Goal: Information Seeking & Learning: Check status

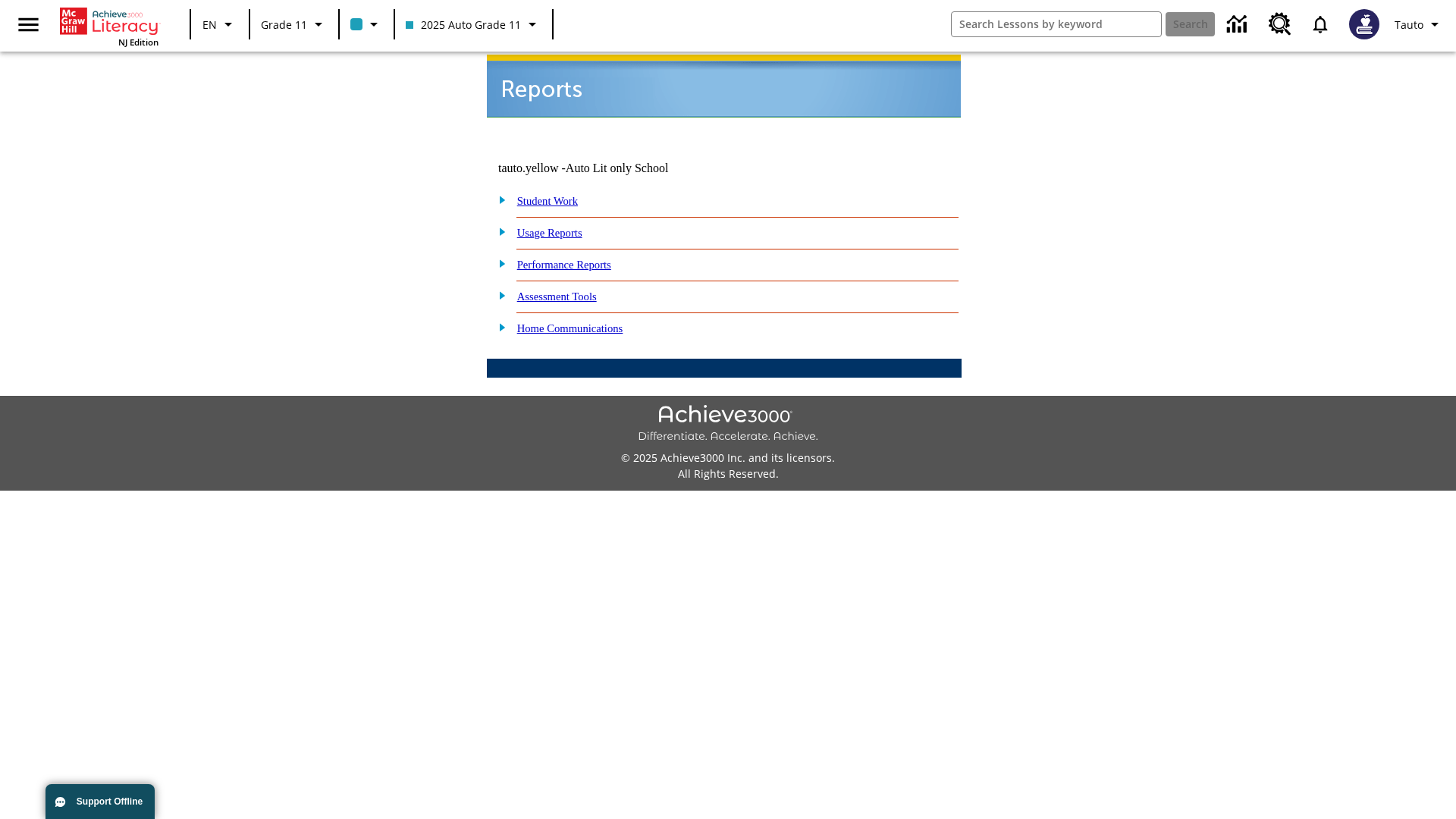
click at [560, 226] on link "Usage Reports" at bounding box center [550, 232] width 65 height 12
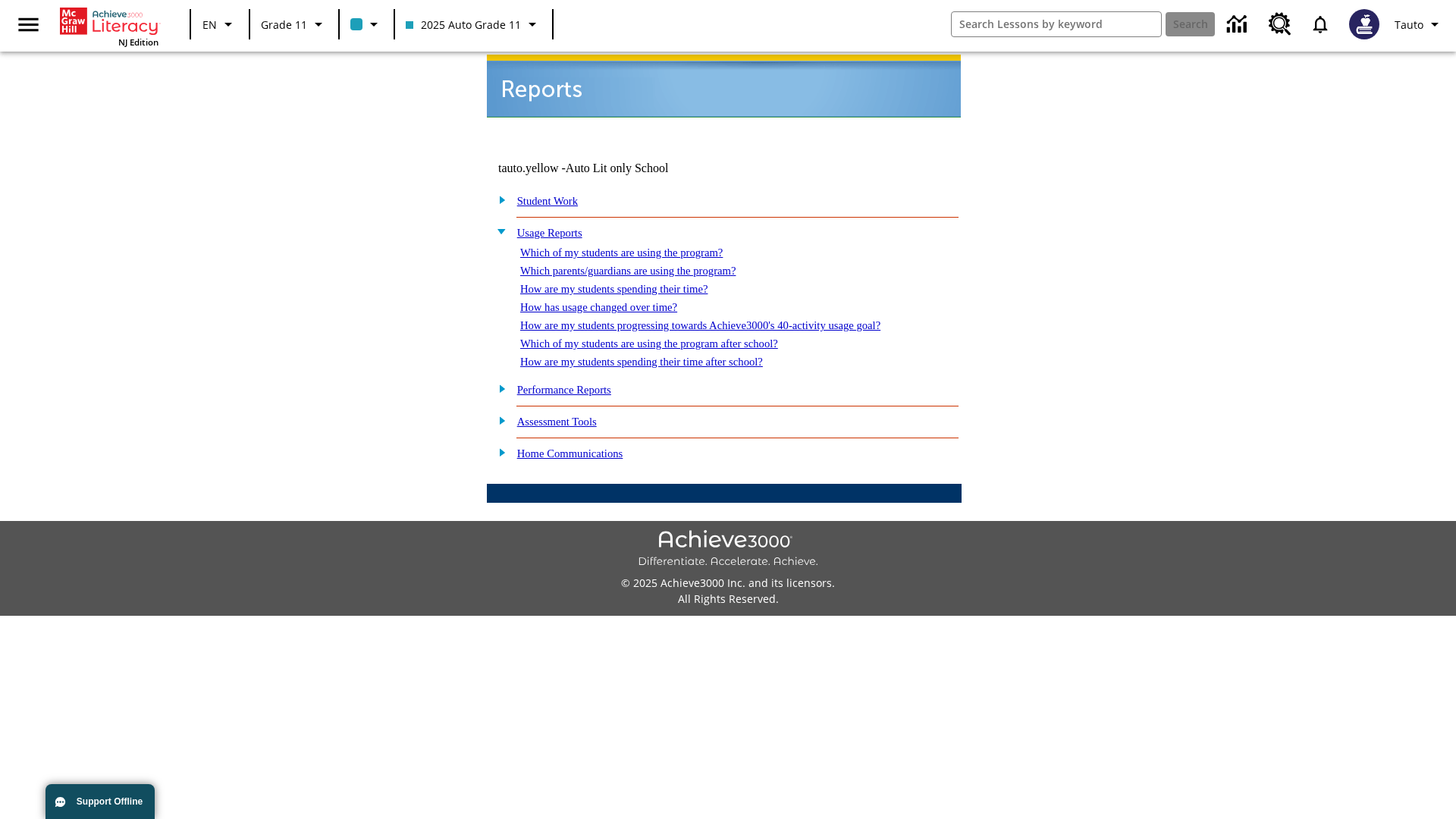
click at [636, 246] on link "Which of my students are using the program?" at bounding box center [621, 252] width 202 height 12
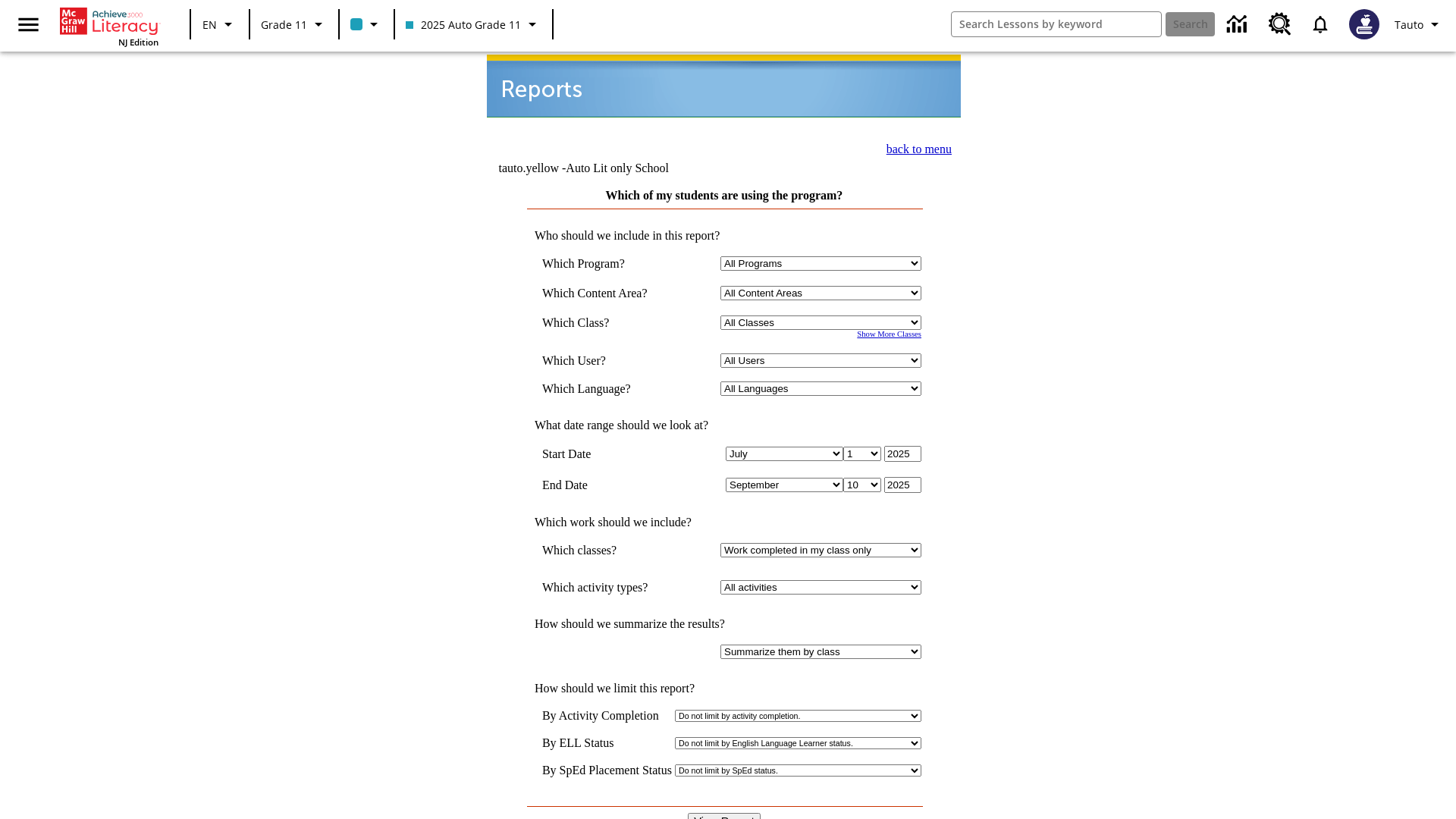
click at [824, 315] on select "Select a Class: All Classes 2025 Auto Grade 11 205 Auto Grade 11 Room 123 Empty…" at bounding box center [820, 322] width 201 height 14
select select "11133141"
click at [824, 354] on select "All Users Puma, Sautoen Puma, Sautoes Puma, Sautoss Twoclasses, Sautoen Twoscho…" at bounding box center [820, 360] width 201 height 14
select select "21437114"
click at [725, 813] on input "View Report" at bounding box center [724, 821] width 72 height 17
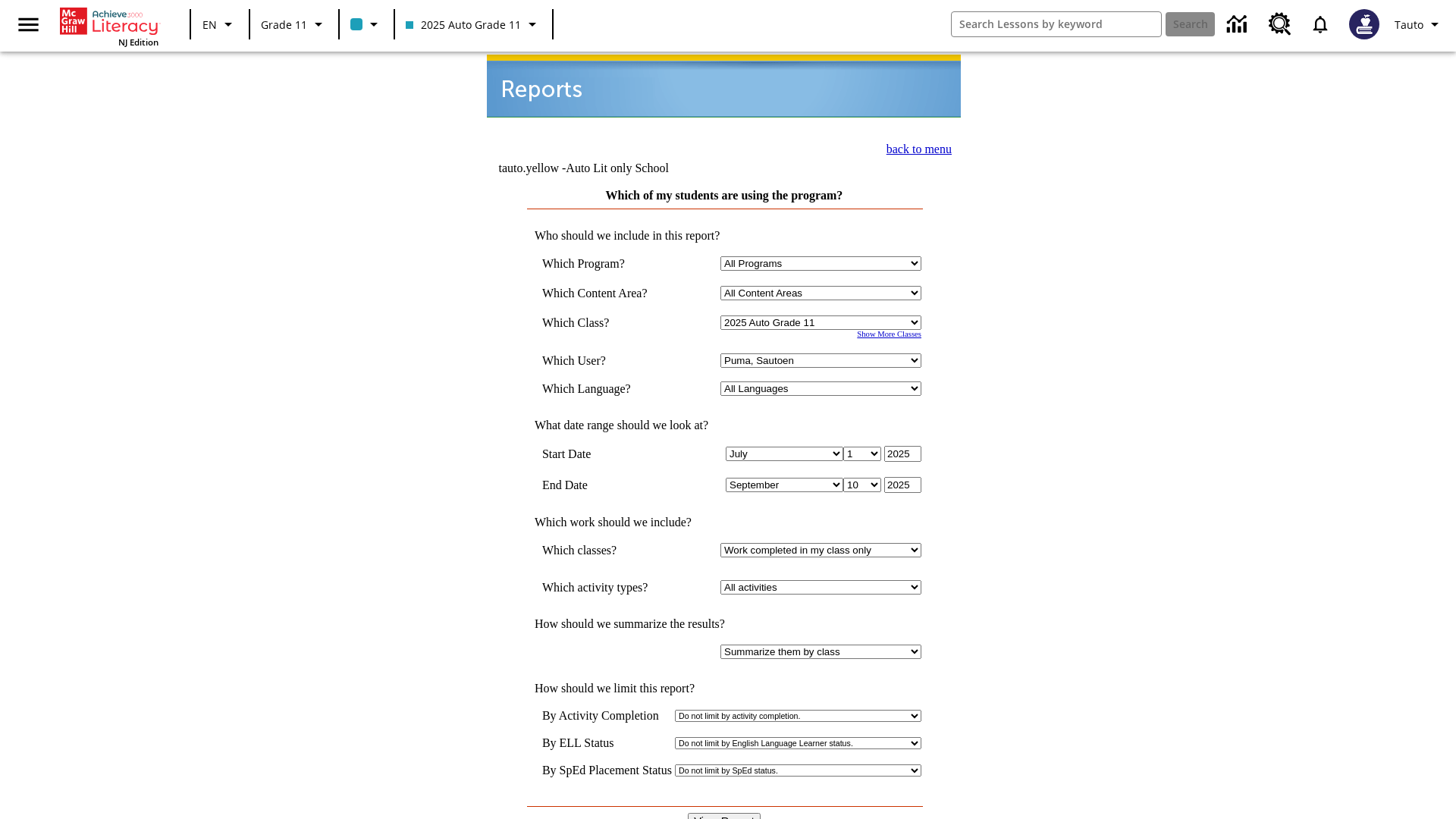
click at [914, 147] on link "back to menu" at bounding box center [919, 148] width 65 height 12
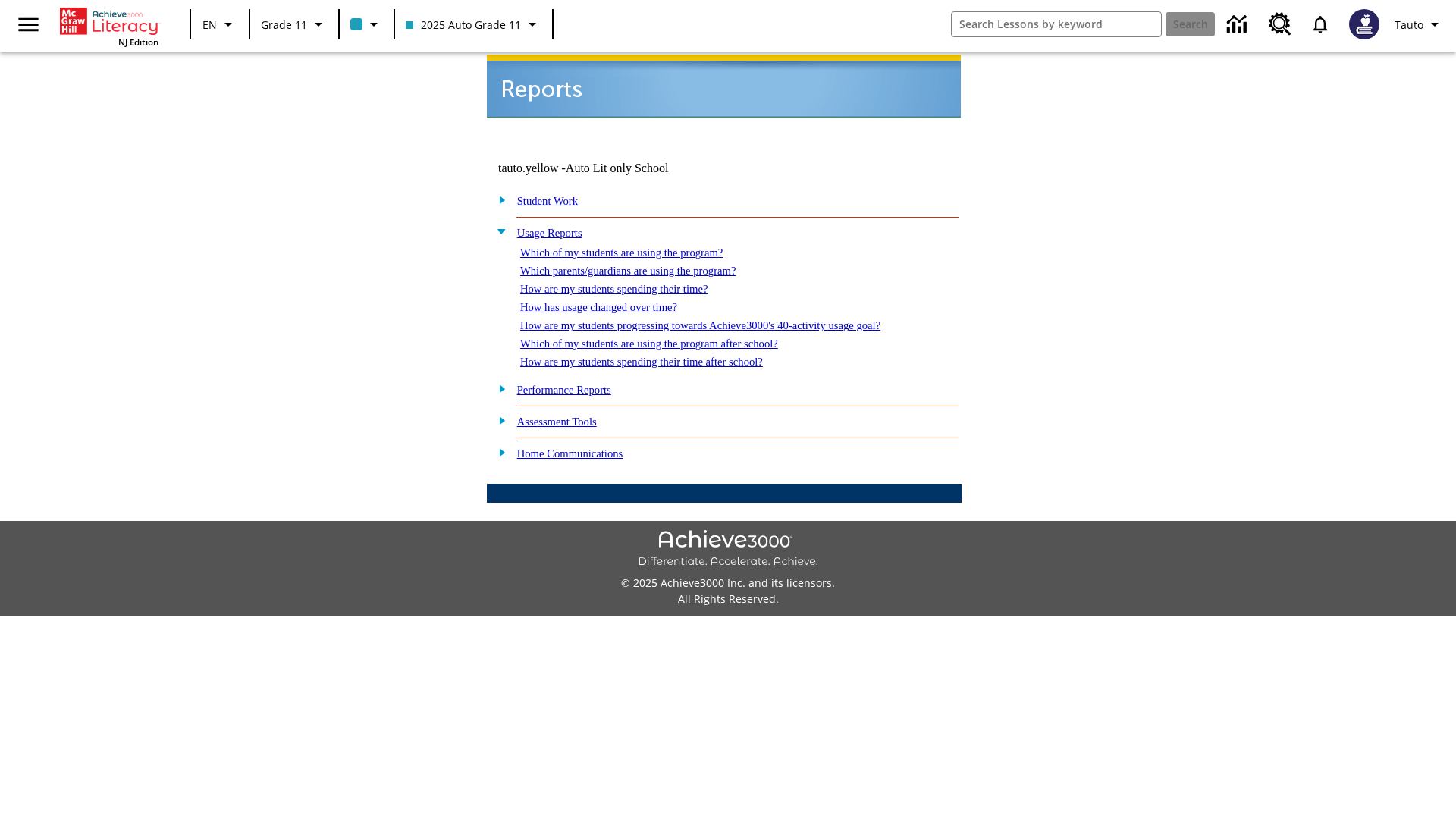
click at [645, 265] on link "Which parents/guardians are using the program?" at bounding box center [627, 271] width 215 height 12
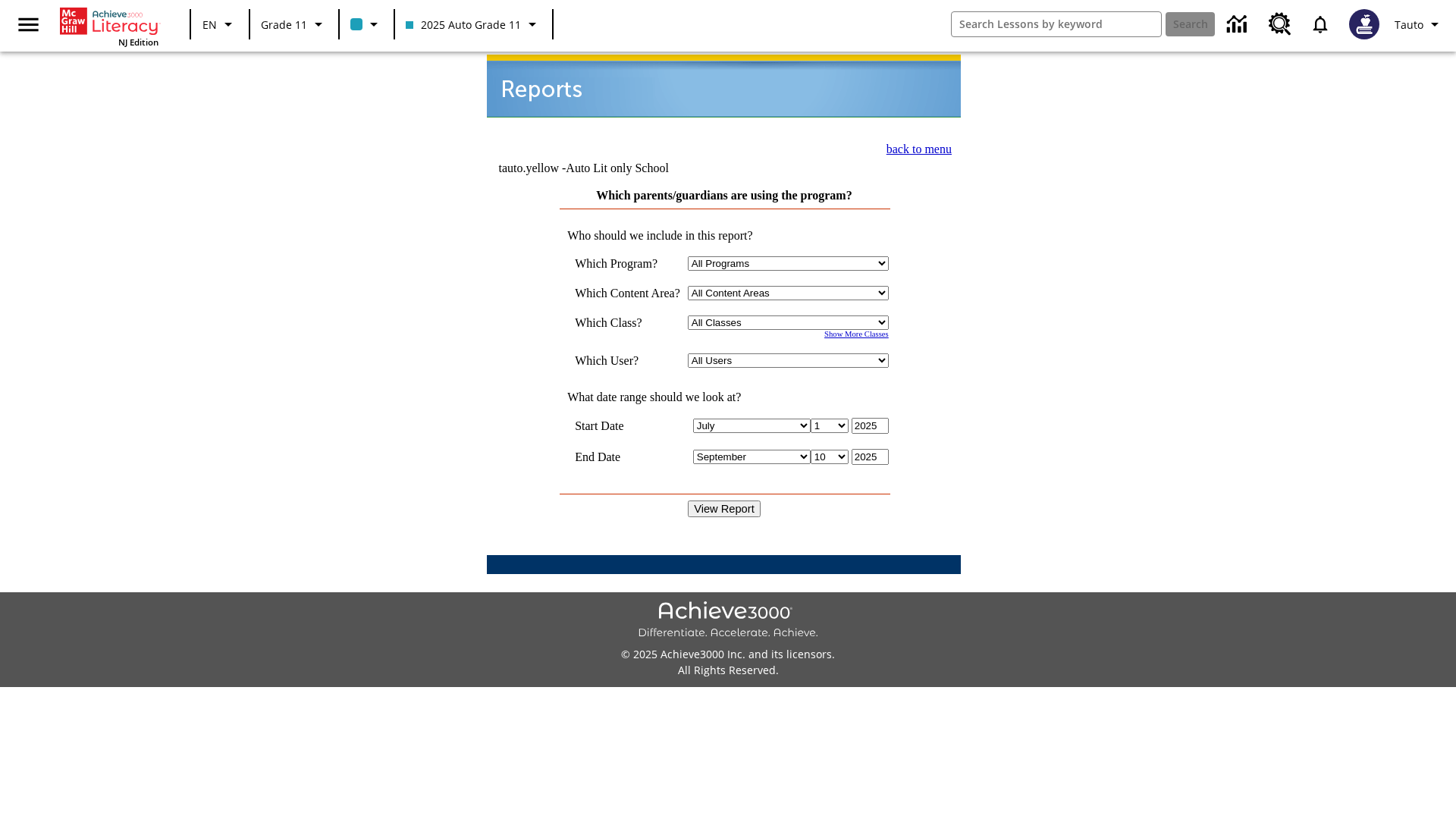
click at [791, 315] on select "Select a Class: All Classes 2025 Auto Grade 11 205 Auto Grade 11 Room 123 Empty…" at bounding box center [788, 322] width 201 height 14
select select "11133141"
click at [791, 354] on select "All Users Puma, Sautoen Puma, Sautoes Puma, Sautoss Twoclasses, Sautoen Twoclas…" at bounding box center [788, 360] width 201 height 14
select select "21437114"
click at [725, 500] on input "View Report" at bounding box center [724, 509] width 72 height 17
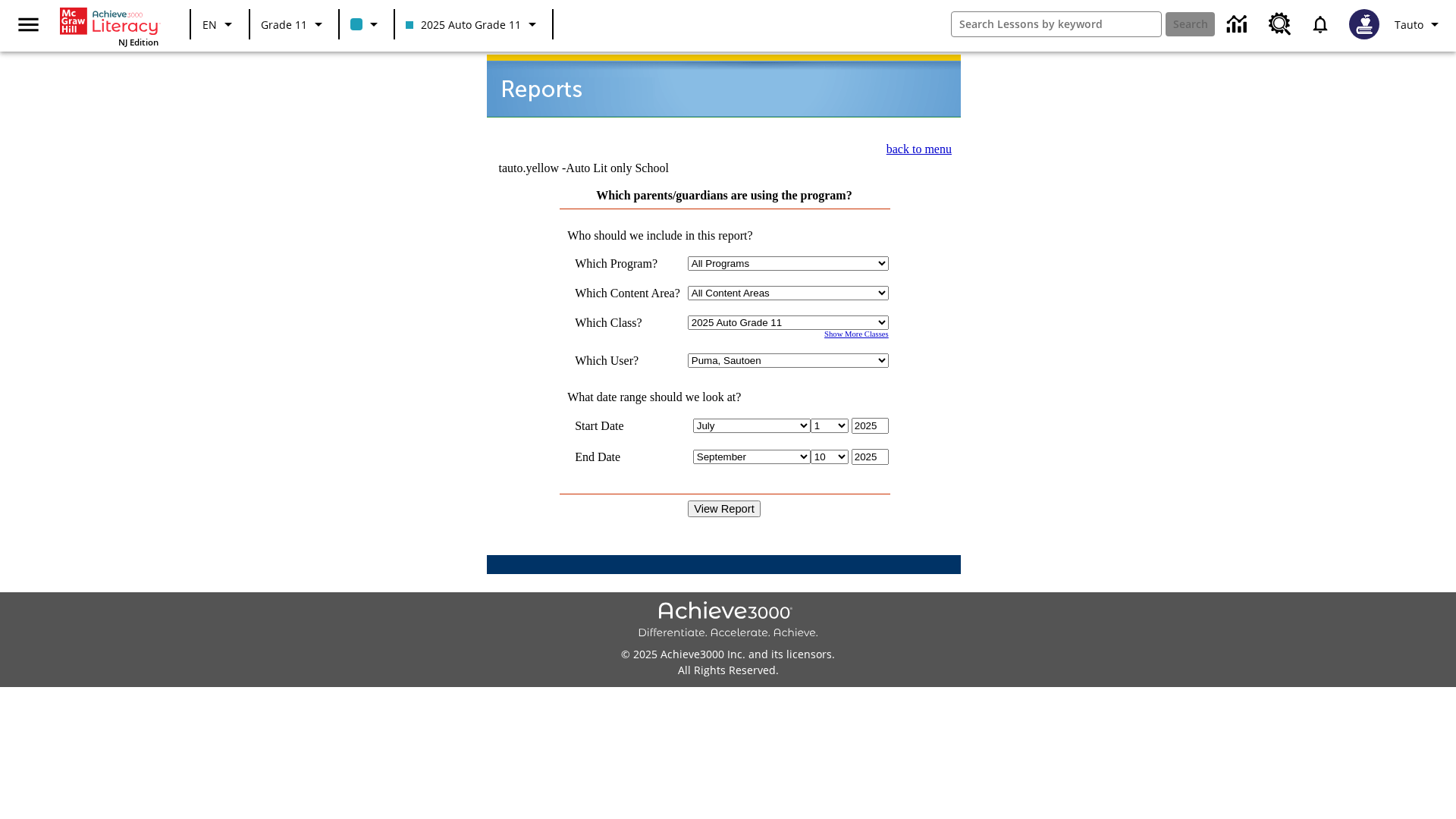
click at [914, 147] on link "back to menu" at bounding box center [919, 148] width 65 height 12
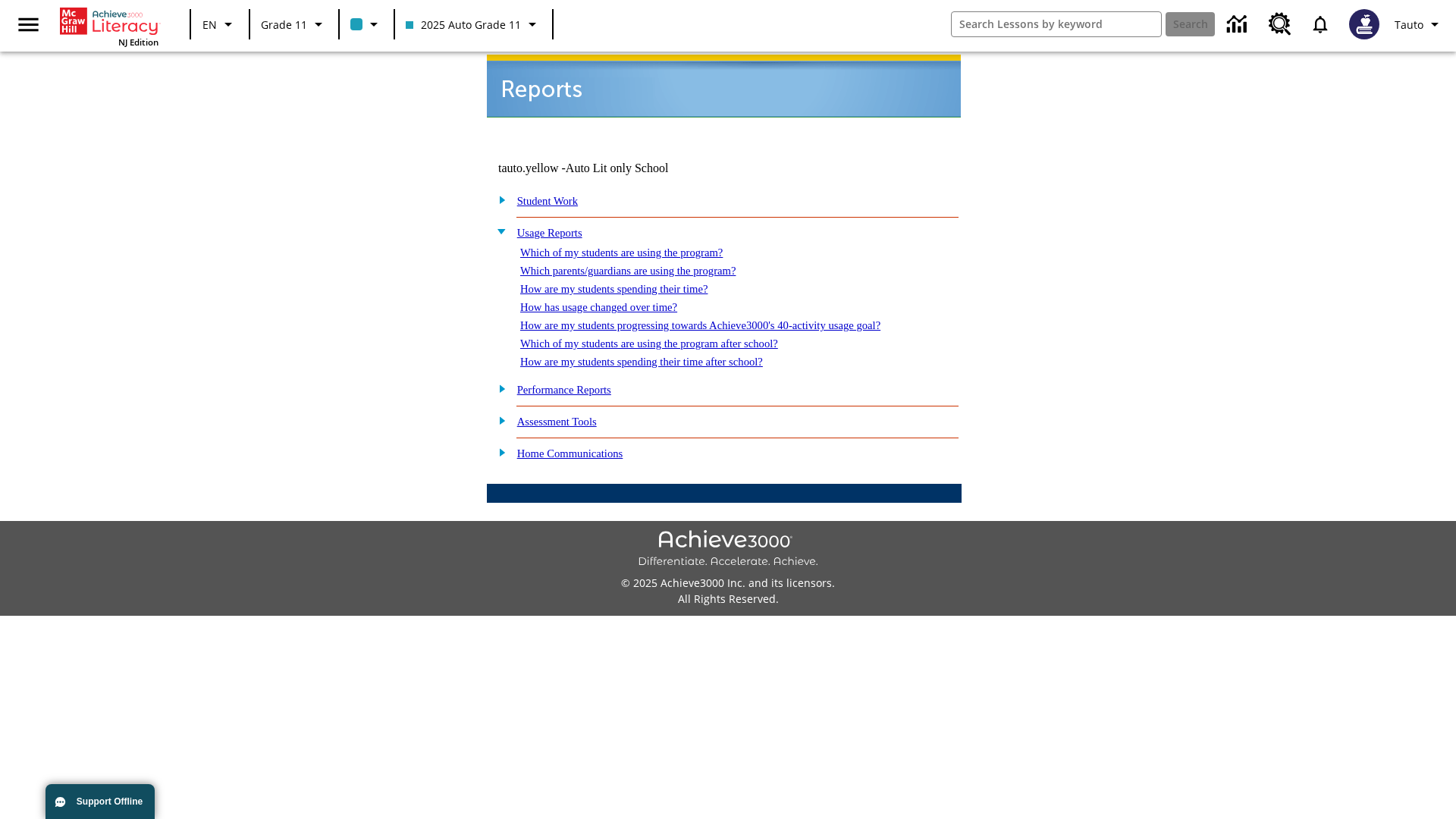
click at [628, 283] on link "How are my students spending their time?" at bounding box center [613, 289] width 187 height 12
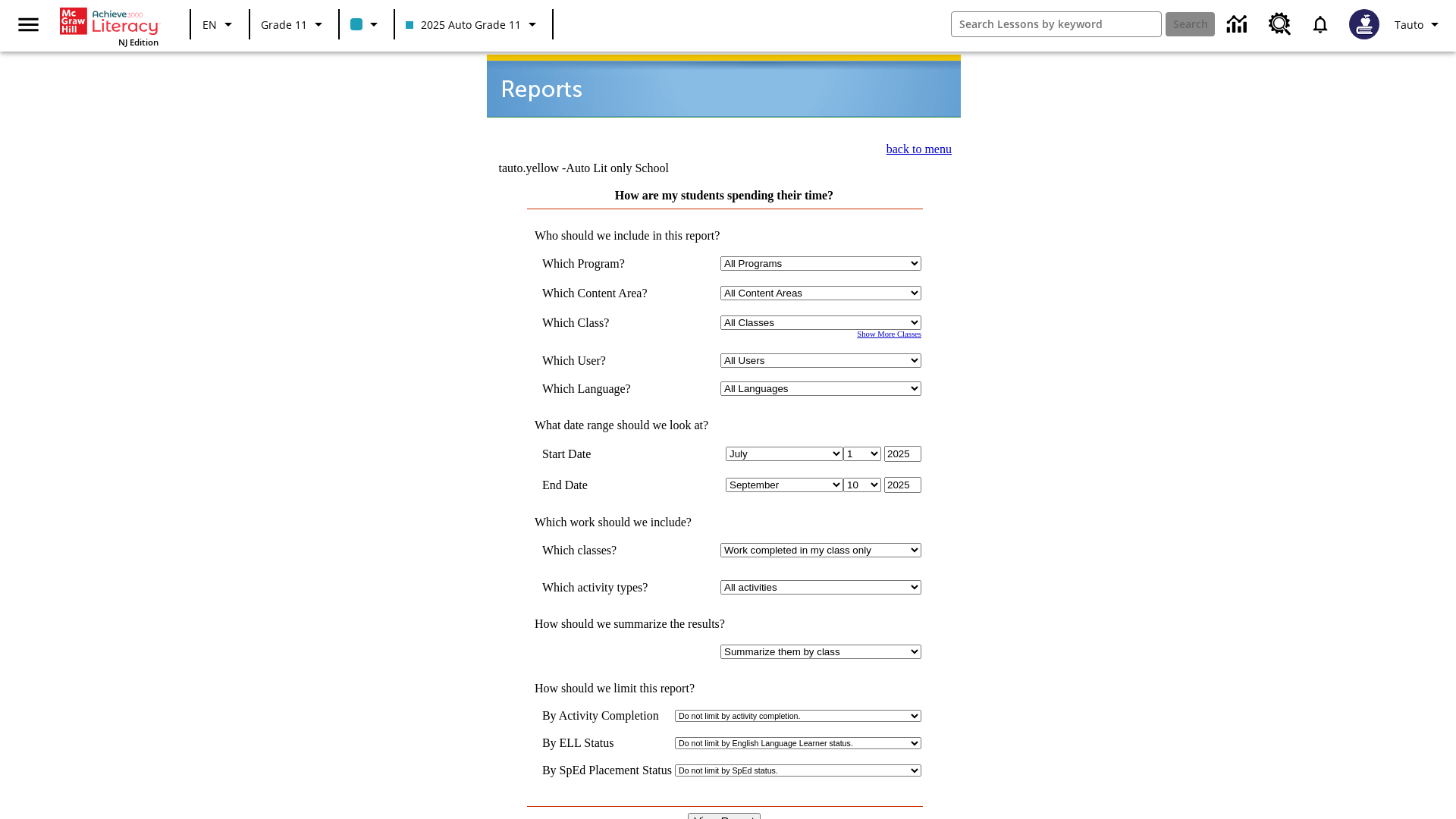
click at [824, 315] on select "Select a Class: All Classes 2025 Auto Grade 11 205 Auto Grade 11 Room 123 Empty…" at bounding box center [820, 322] width 201 height 14
select select "11133141"
click at [824, 354] on select "All Users Puma, Sautoen Puma, Sautoes Puma, Sautoss Twoclasses, Sautoen Twoscho…" at bounding box center [820, 360] width 201 height 14
select select "21437114"
click at [725, 813] on input "View Report" at bounding box center [724, 821] width 72 height 17
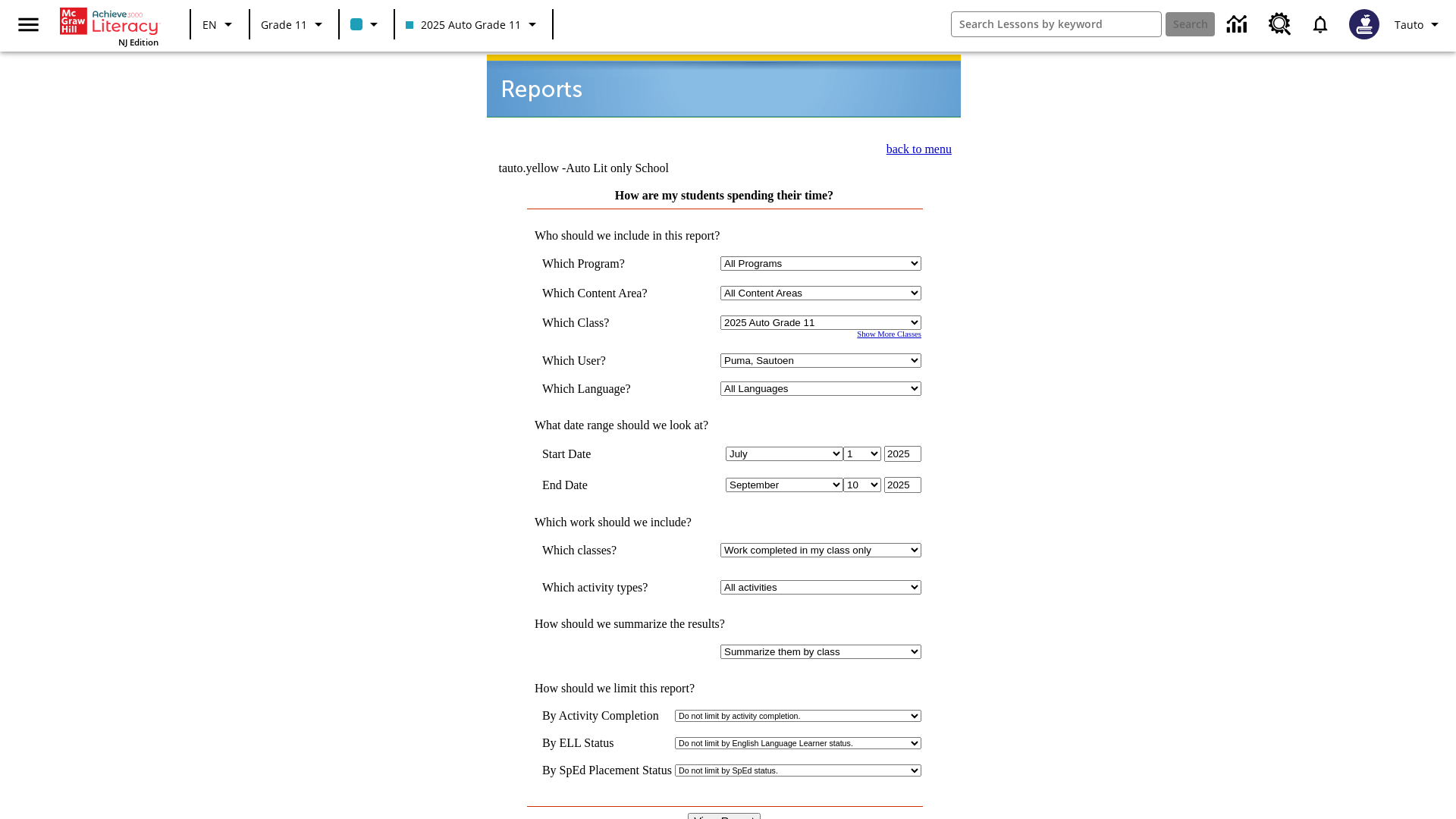
click at [914, 147] on link "back to menu" at bounding box center [919, 148] width 65 height 12
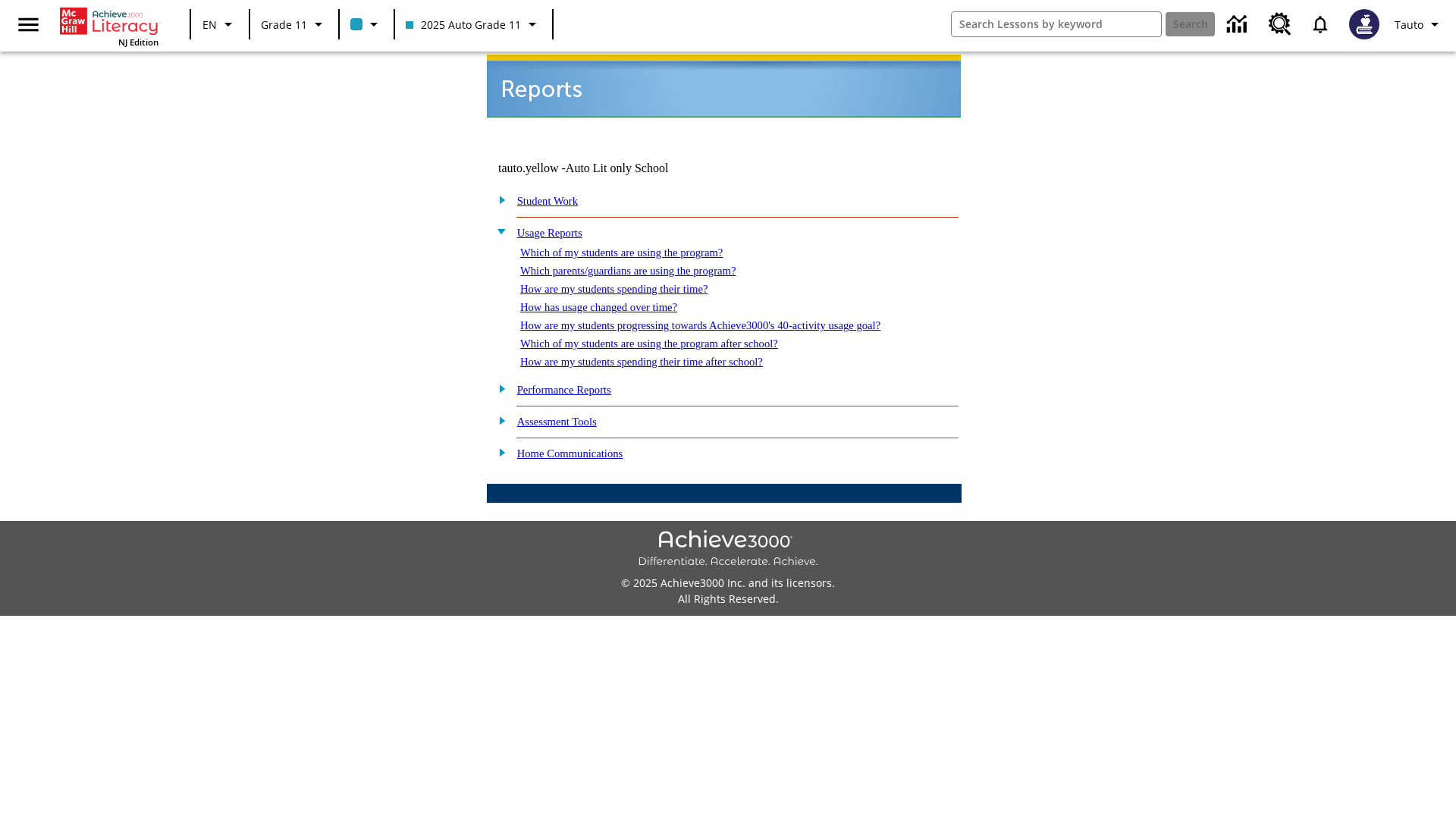
click at [612, 301] on link "How has usage changed over time?" at bounding box center [598, 307] width 157 height 12
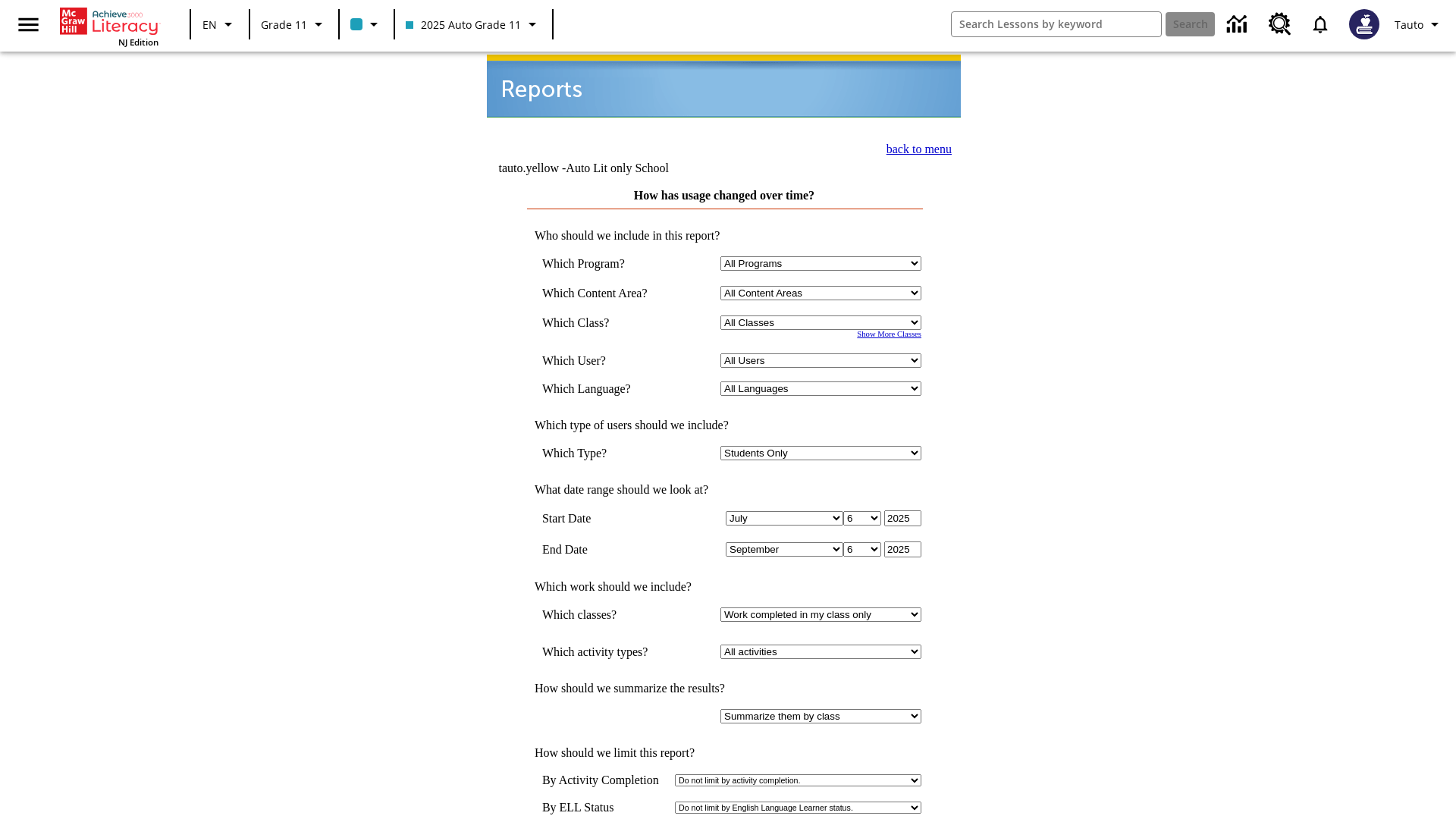
click at [824, 315] on select "Select a Class: All Classes 2025 Auto Grade 11 205 Auto Grade 11 Room 123 Empty…" at bounding box center [820, 322] width 201 height 14
select select "11133141"
click at [824, 354] on select "All Users Puma, Sautoen Puma, Sautoes Puma, Sautoss Twoclasses, Sautoen Twoscho…" at bounding box center [820, 360] width 201 height 14
select select "21437114"
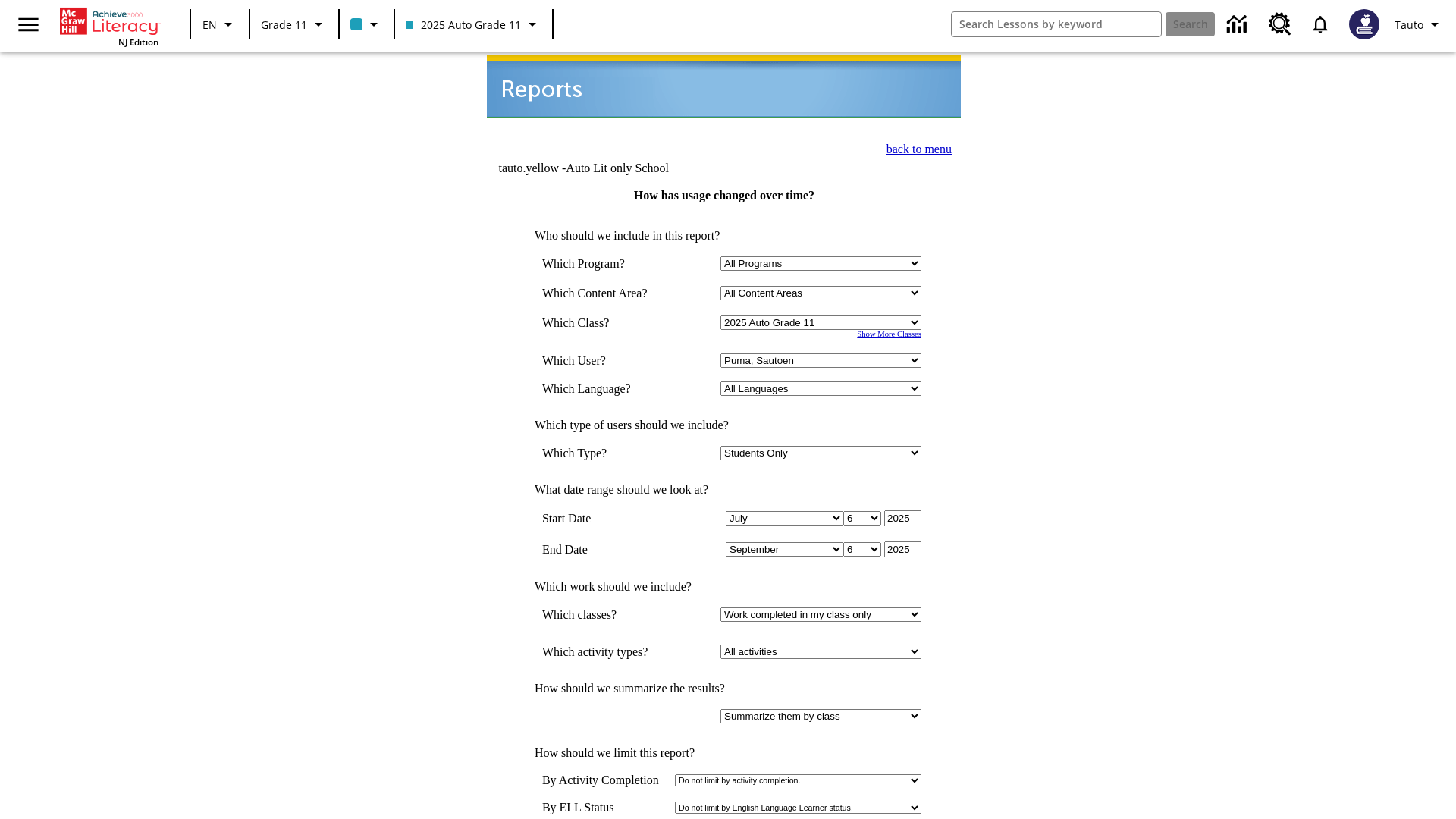
click at [914, 147] on link "back to menu" at bounding box center [919, 148] width 65 height 12
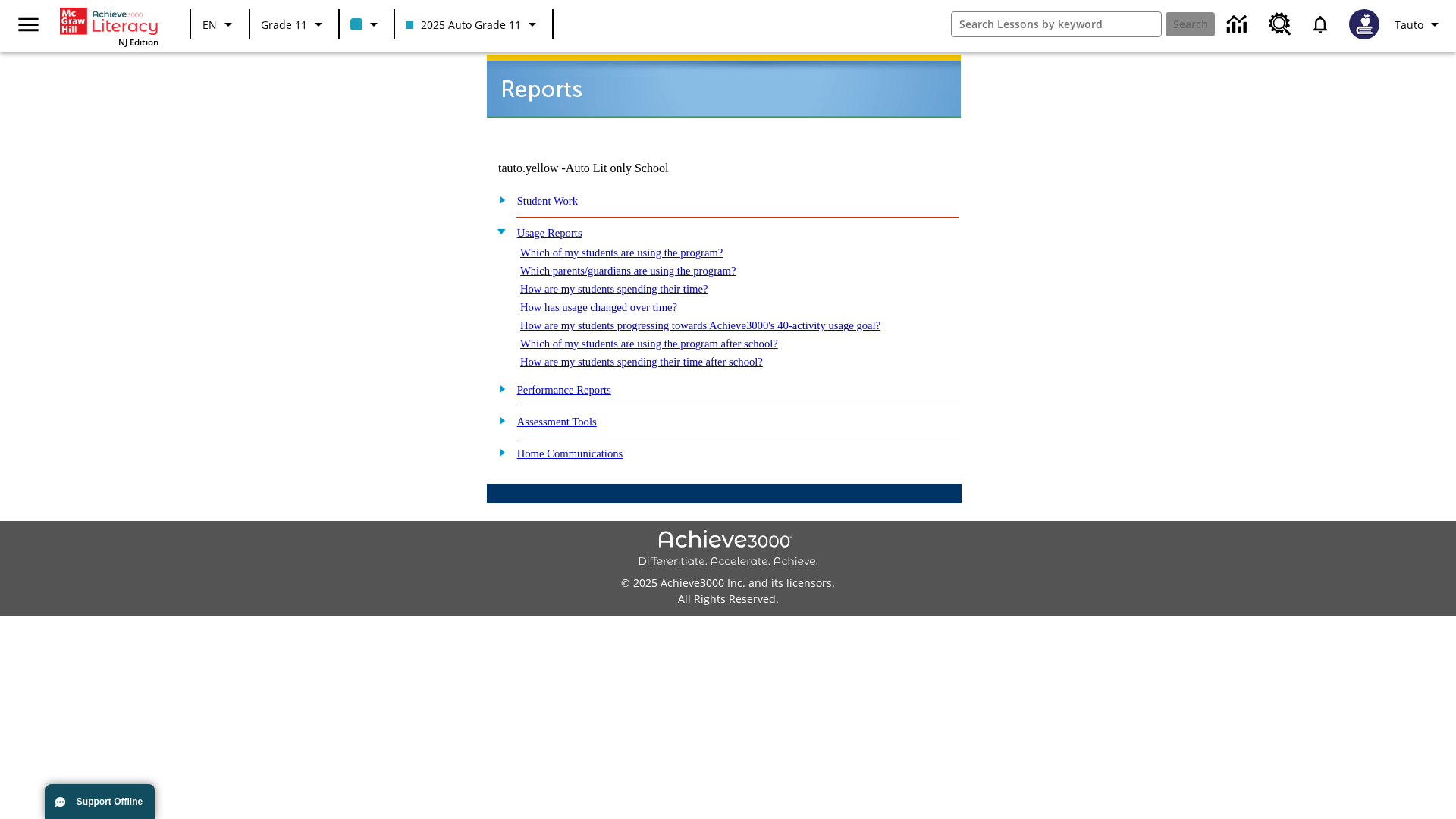
click at [726, 320] on link "How are my students progressing towards Achieve3000's 40-activity usage goal?" at bounding box center [700, 325] width 360 height 12
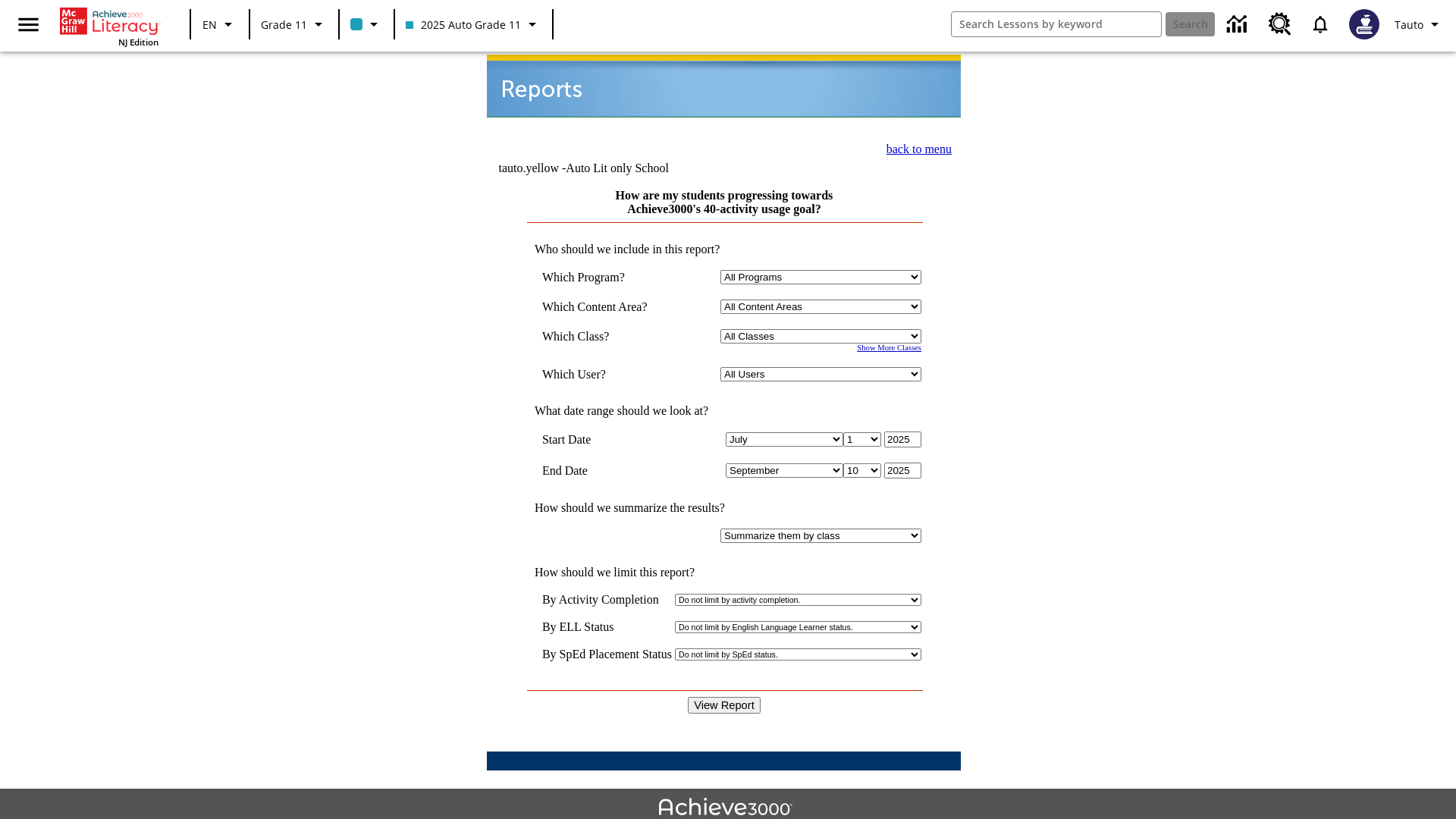
click at [824, 330] on select "Select a Class: All Classes 2025 Auto Grade 11 205 Auto Grade 11 Room 123 Empty…" at bounding box center [820, 336] width 201 height 14
select select "11133141"
click at [824, 367] on select "All Users Puma, Sautoen Puma, Sautoes Puma, Sautoss Twoclasses, Sautoen Twoscho…" at bounding box center [820, 374] width 201 height 14
select select "21437114"
click at [725, 697] on input "View Report" at bounding box center [724, 705] width 72 height 17
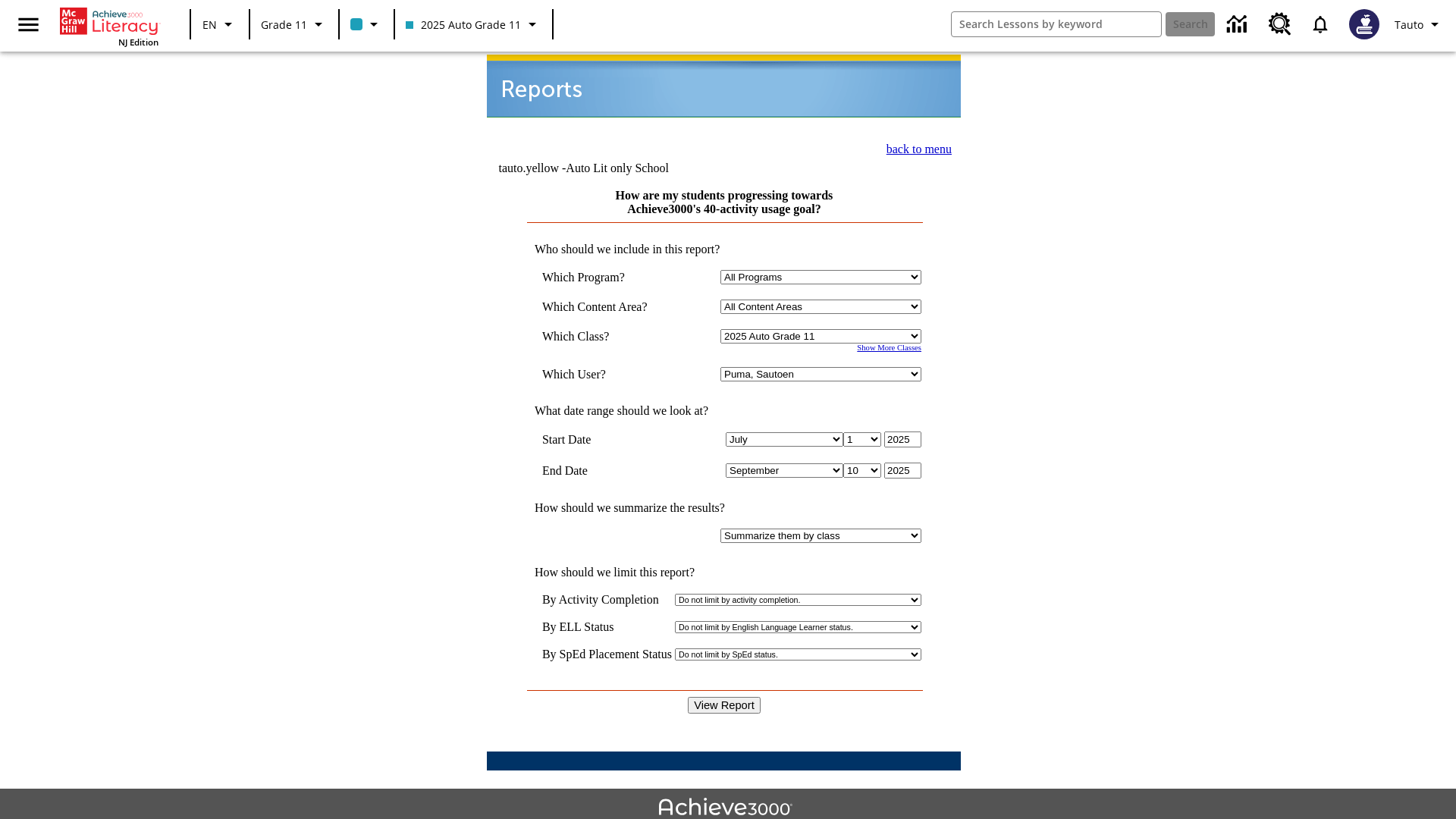
click at [914, 147] on link "back to menu" at bounding box center [919, 148] width 65 height 12
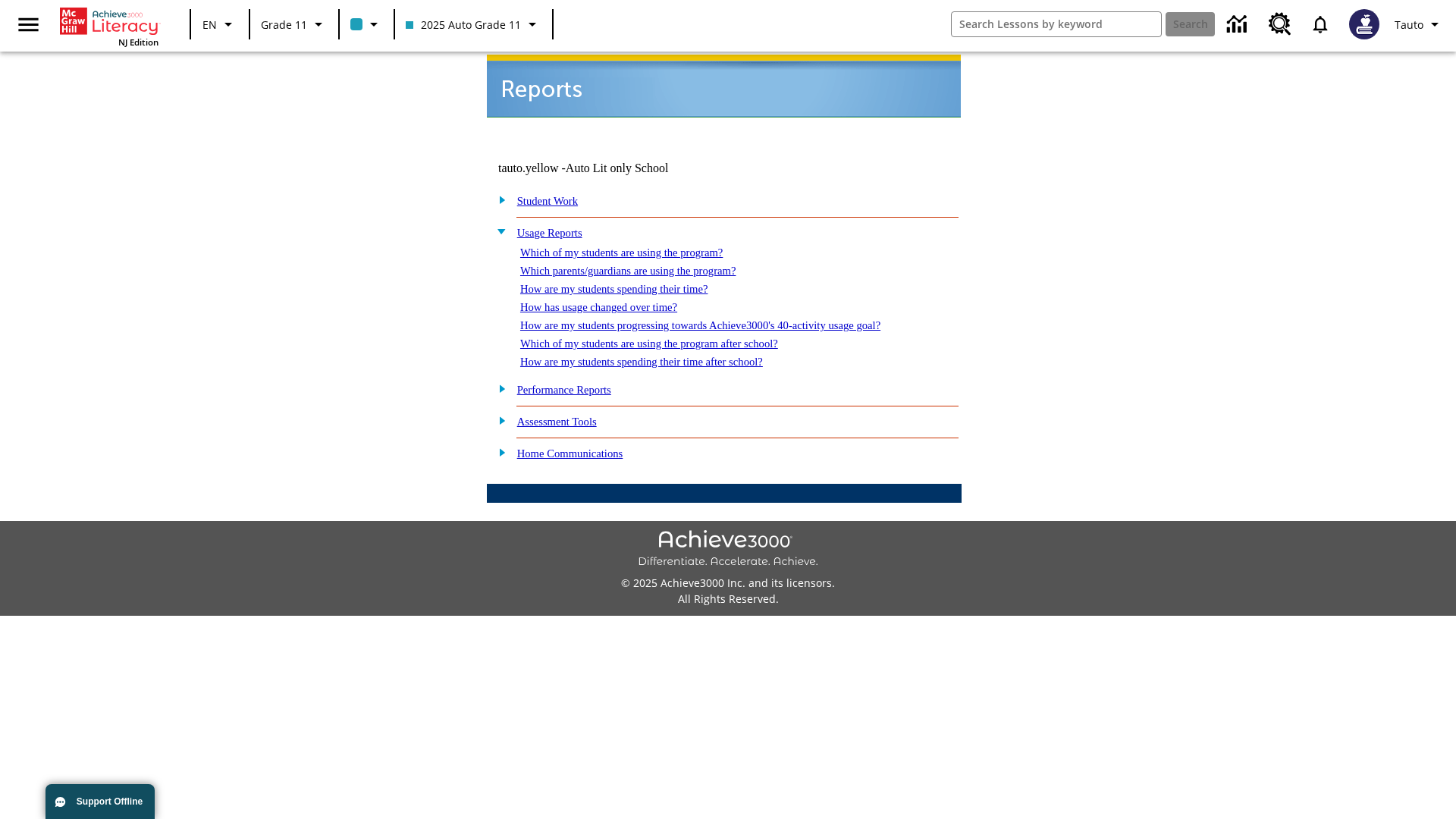
click at [668, 338] on link "Which of my students are using the program after school?" at bounding box center [649, 344] width 258 height 12
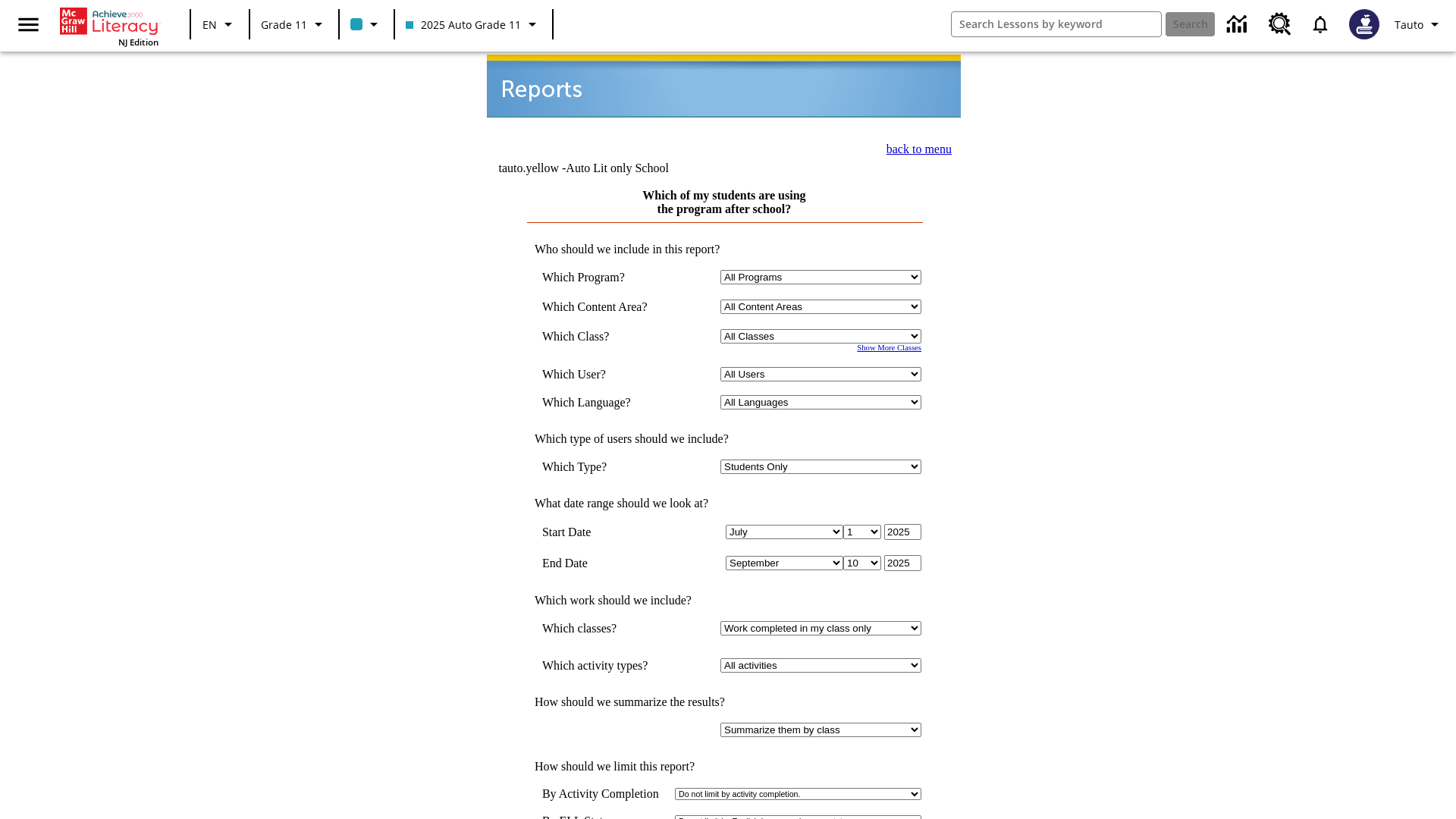
click at [824, 330] on select "Select a Class: All Classes 2025 Auto Grade 11 205 Auto Grade 11 Room 123 Empty…" at bounding box center [820, 336] width 201 height 14
select select "11133141"
click at [824, 367] on select "All Users Puma, Sautoen Puma, Sautoes Puma, Sautoss Twoclasses, Sautoen Twoscho…" at bounding box center [820, 374] width 201 height 14
select select "21437114"
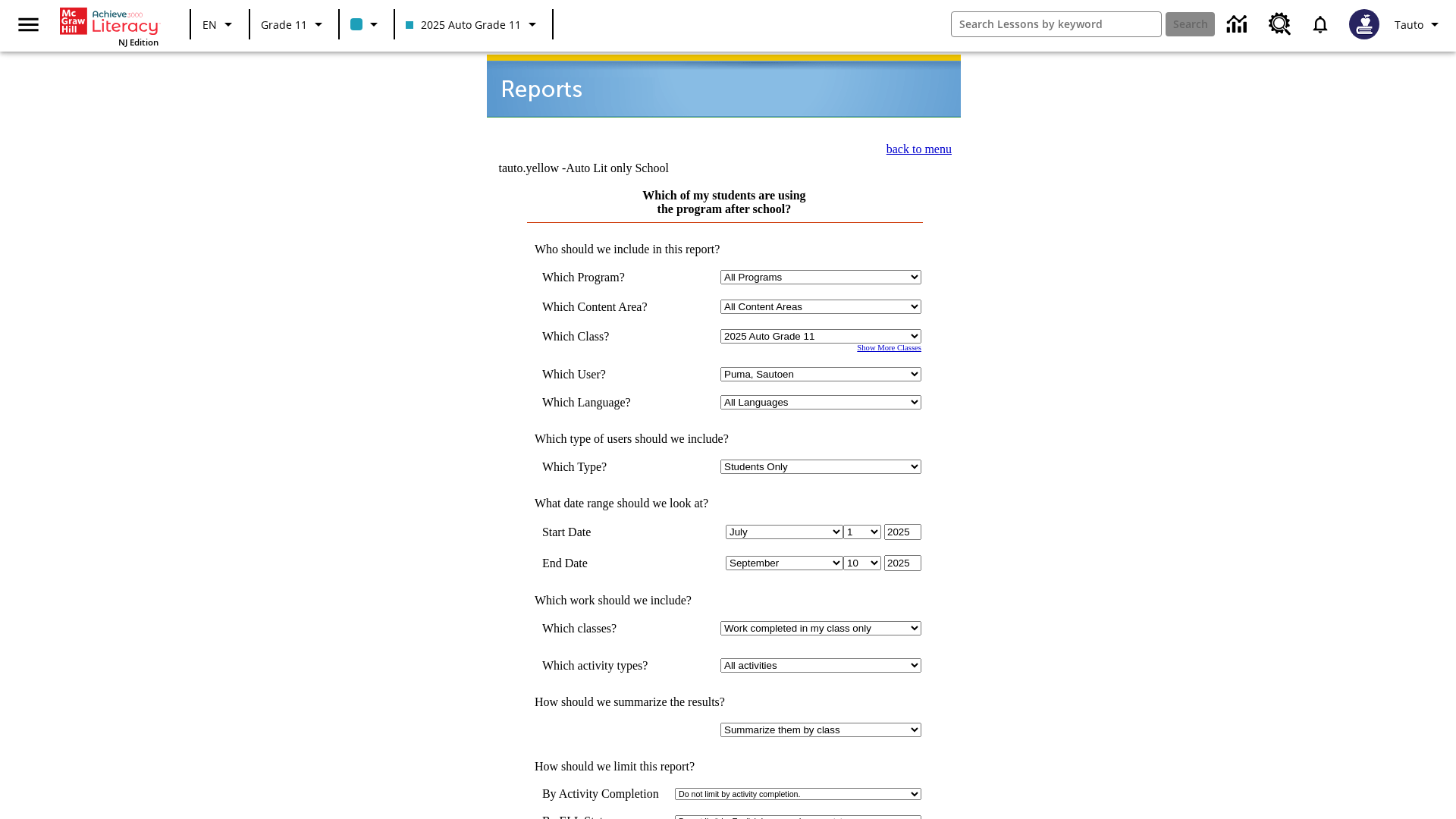
scroll to position [2, 0]
click at [914, 146] on link "back to menu" at bounding box center [919, 147] width 65 height 12
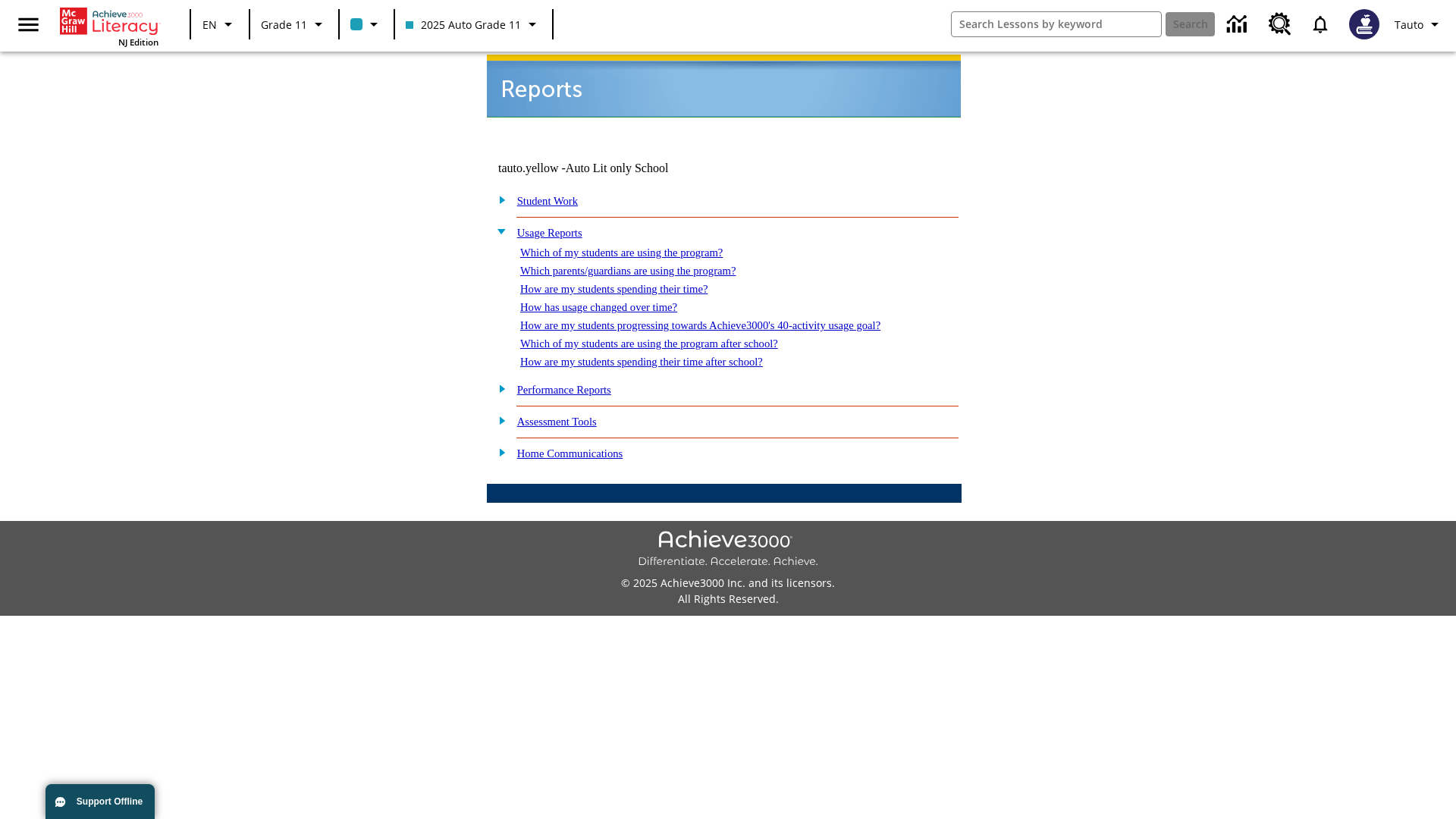
click at [660, 355] on link "How are my students spending their time after school?" at bounding box center [641, 361] width 243 height 12
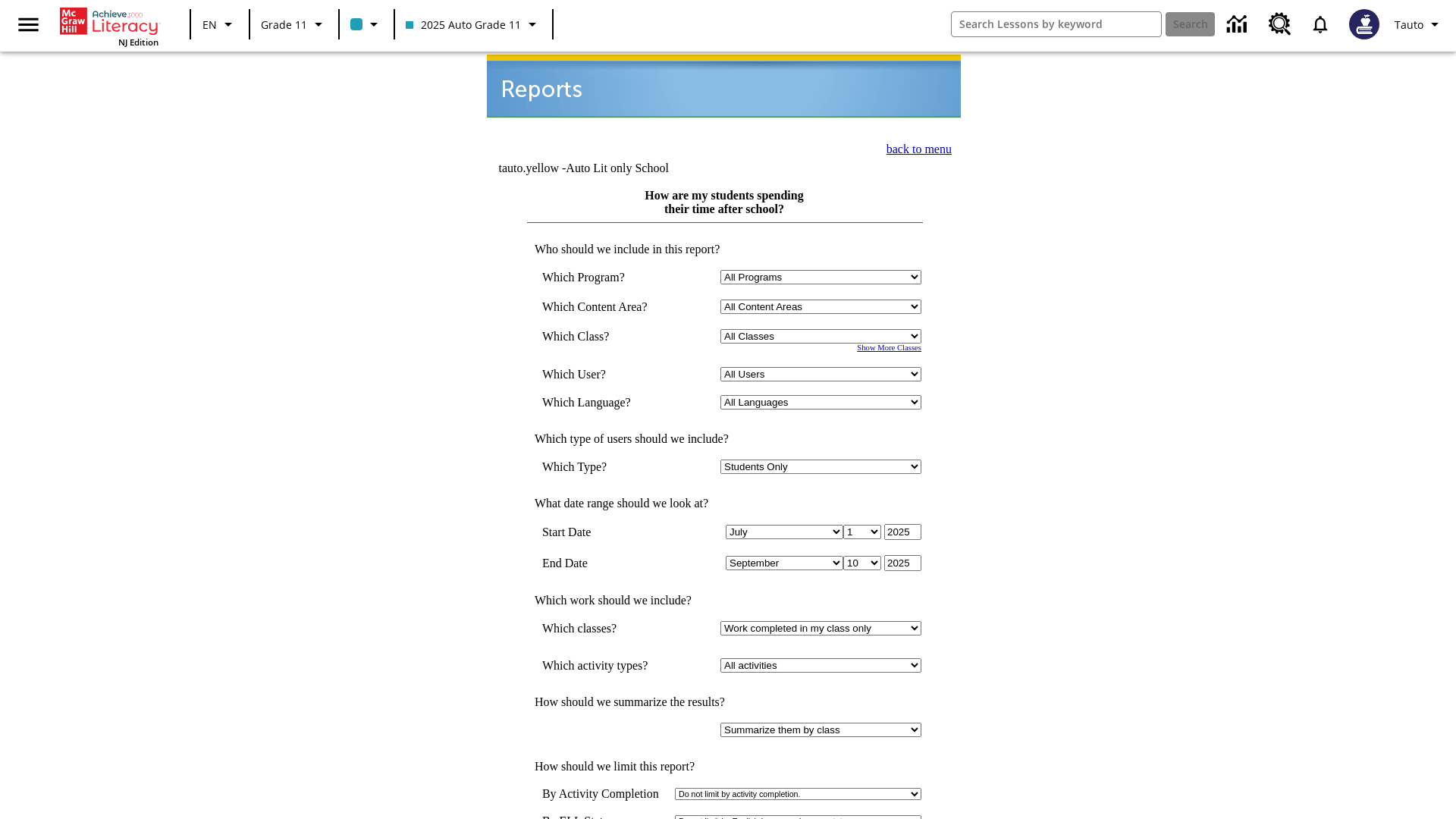
click at [824, 330] on select "Select a Class: All Classes 2025 Auto Grade 11 205 Auto Grade 11 Room 123 Empty…" at bounding box center [820, 336] width 201 height 14
select select "11133141"
click at [824, 367] on select "All Users Puma, Sautoen Puma, Sautoes Puma, Sautoss Twoclasses, Sautoen Twoscho…" at bounding box center [820, 374] width 201 height 14
select select "21437114"
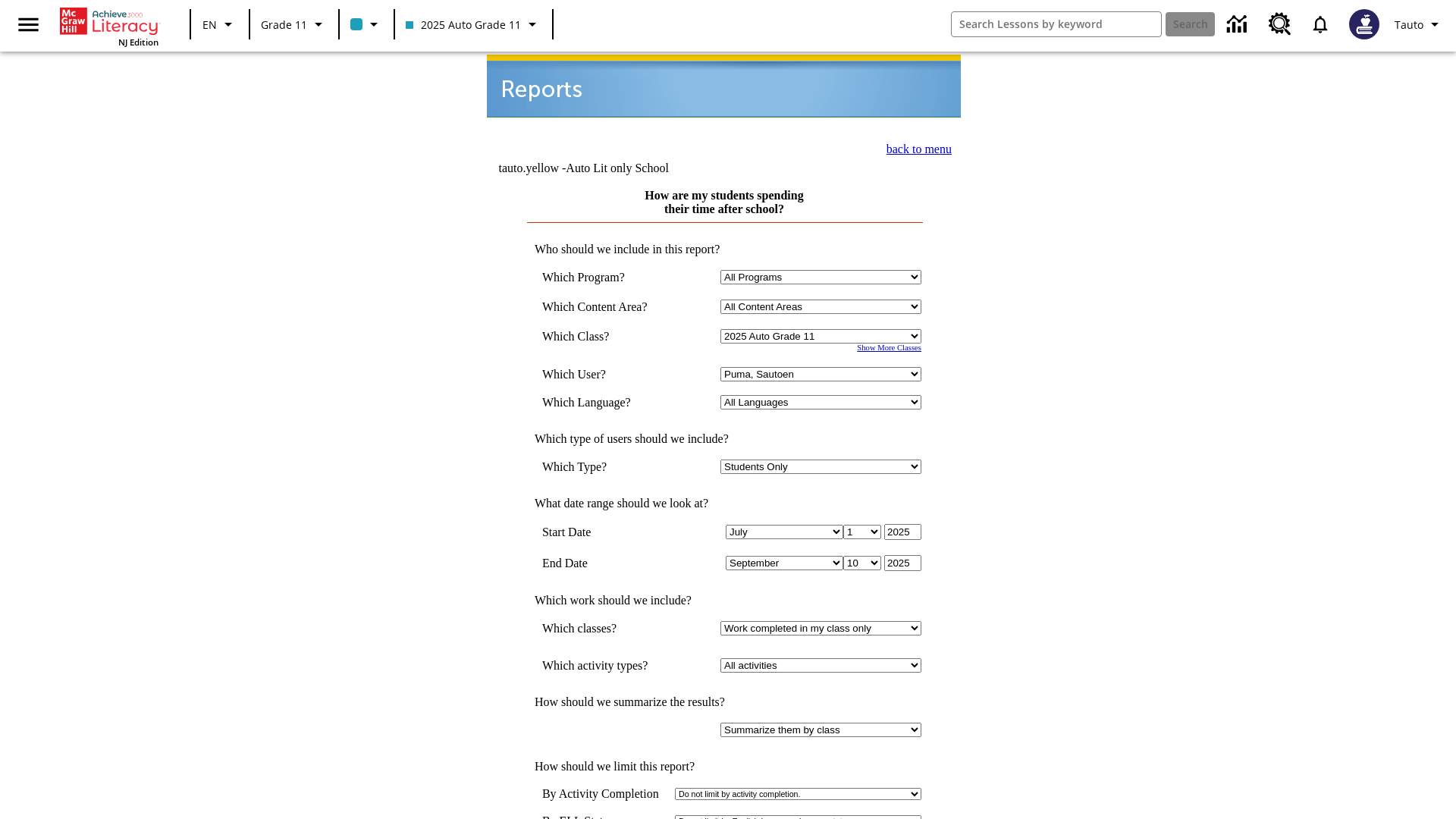
scroll to position [2, 0]
click at [914, 146] on link "back to menu" at bounding box center [919, 147] width 65 height 12
